Goal: Check status

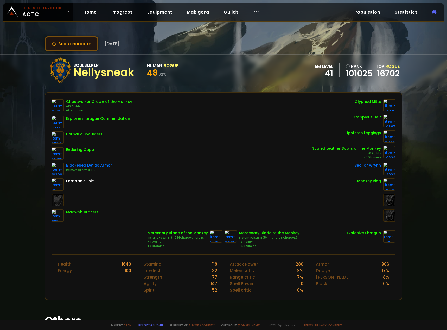
click at [76, 45] on button "Scan character" at bounding box center [72, 43] width 54 height 15
click at [68, 41] on button "Scan character" at bounding box center [72, 43] width 54 height 15
click at [70, 45] on button "Scan character" at bounding box center [72, 43] width 54 height 15
click at [76, 40] on button "Scan character" at bounding box center [72, 43] width 54 height 15
